Goal: Task Accomplishment & Management: Manage account settings

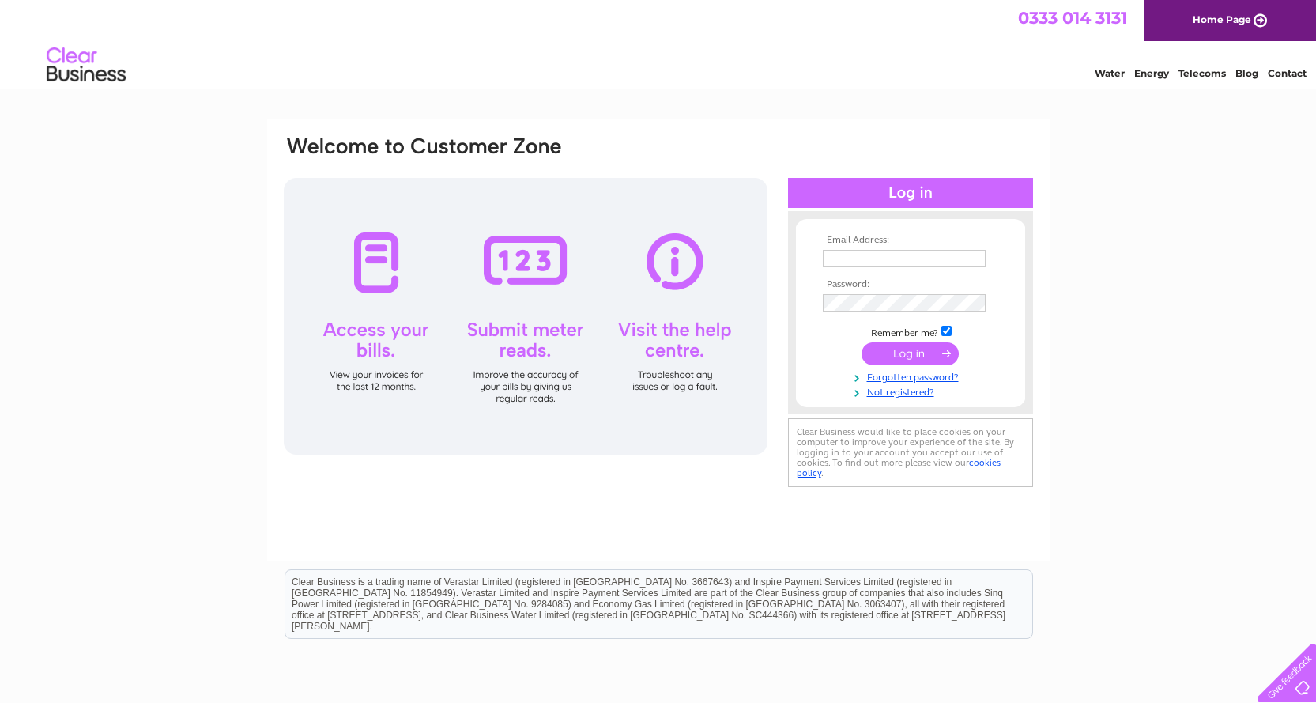
type input "arigby@reelservice.com"
click at [916, 346] on input "submit" at bounding box center [909, 353] width 97 height 22
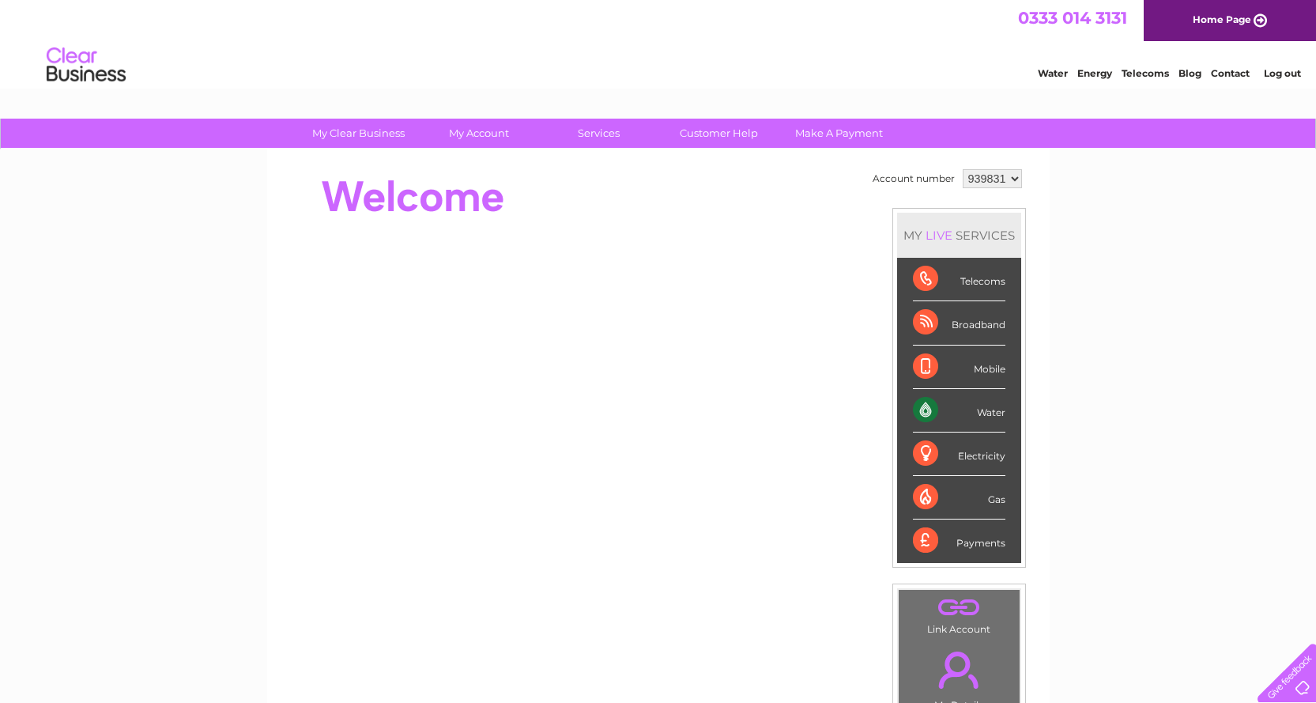
click at [968, 413] on div "Water" at bounding box center [959, 410] width 92 height 43
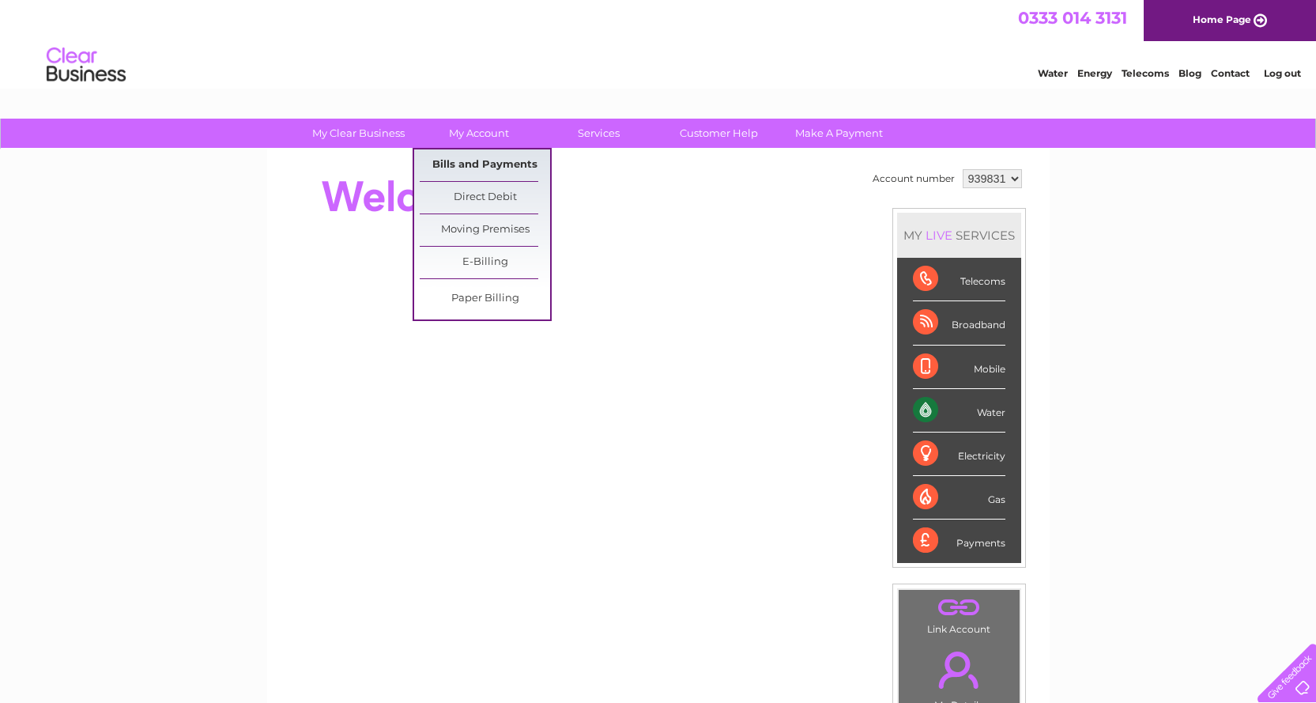
click at [469, 162] on link "Bills and Payments" at bounding box center [485, 165] width 130 height 32
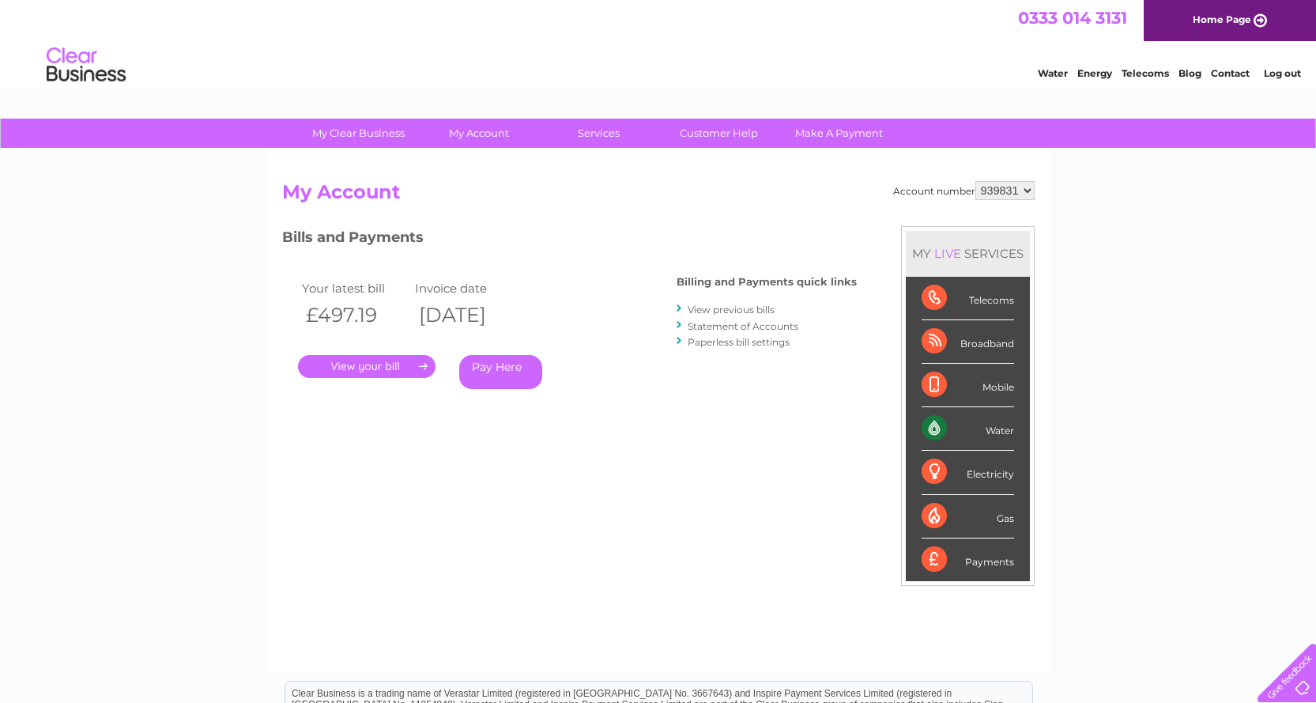
click at [395, 365] on link "." at bounding box center [367, 366] width 138 height 23
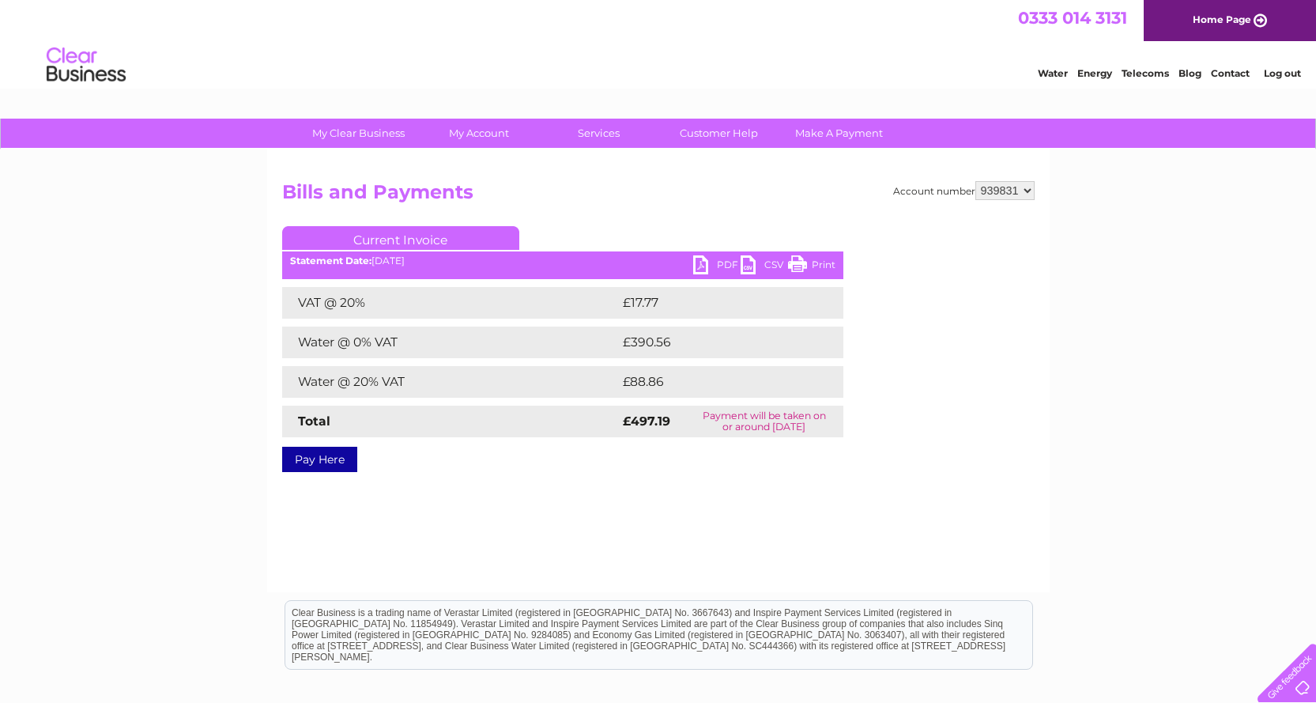
click at [711, 271] on link "PDF" at bounding box center [716, 266] width 47 height 23
click at [1237, 70] on link "Contact" at bounding box center [1230, 73] width 39 height 12
